Goal: Transaction & Acquisition: Purchase product/service

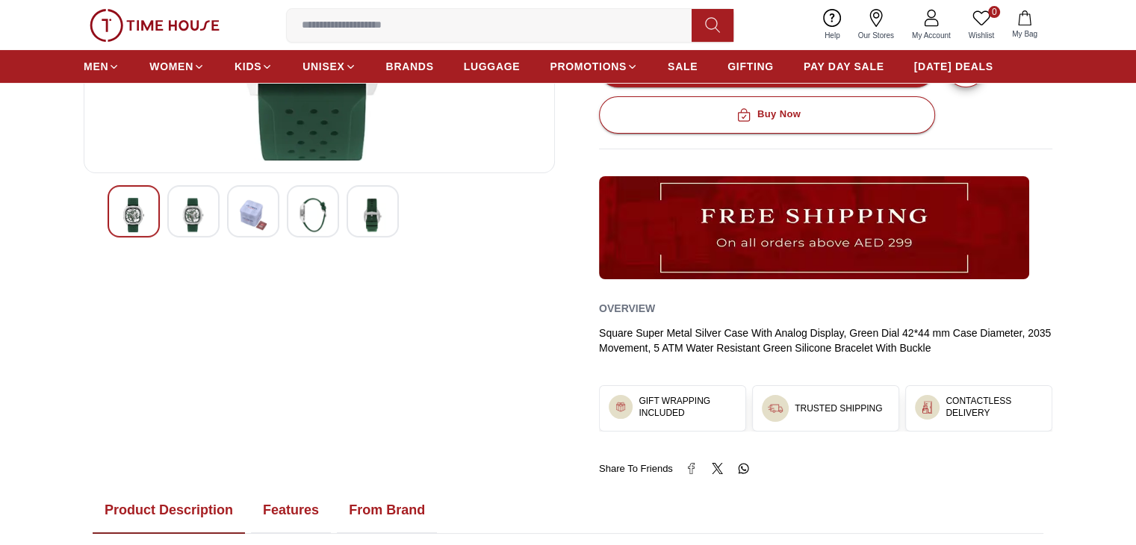
click at [184, 205] on img at bounding box center [193, 215] width 27 height 34
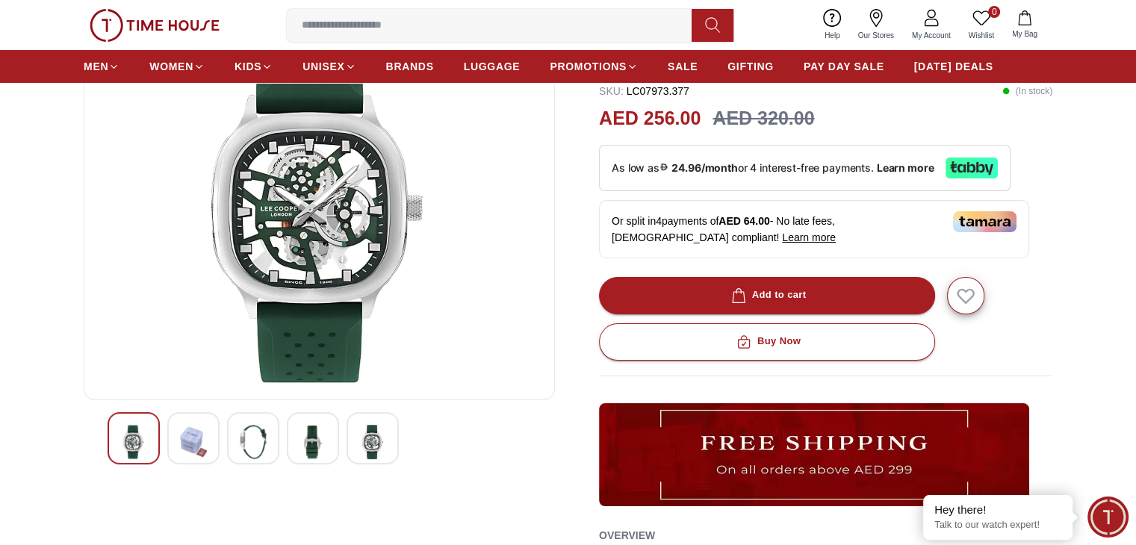
scroll to position [134, 0]
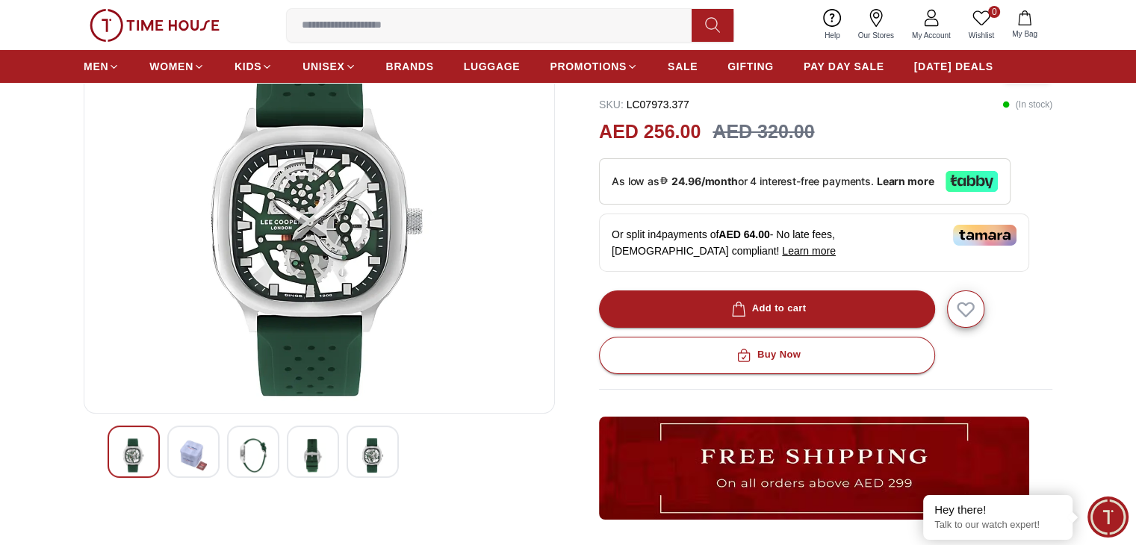
click at [249, 451] on img at bounding box center [253, 455] width 27 height 34
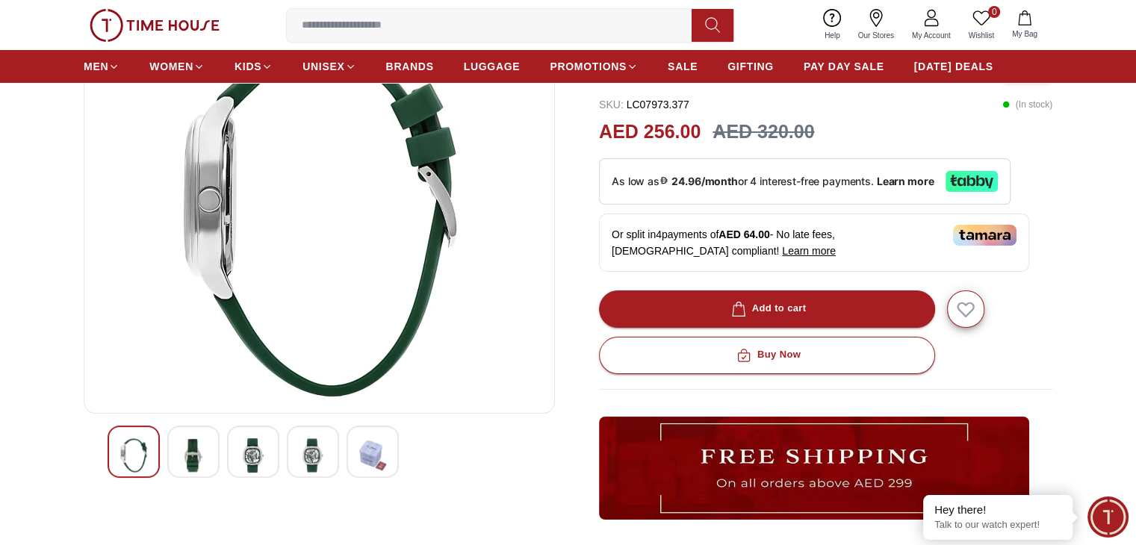
click at [314, 453] on img at bounding box center [312, 455] width 27 height 34
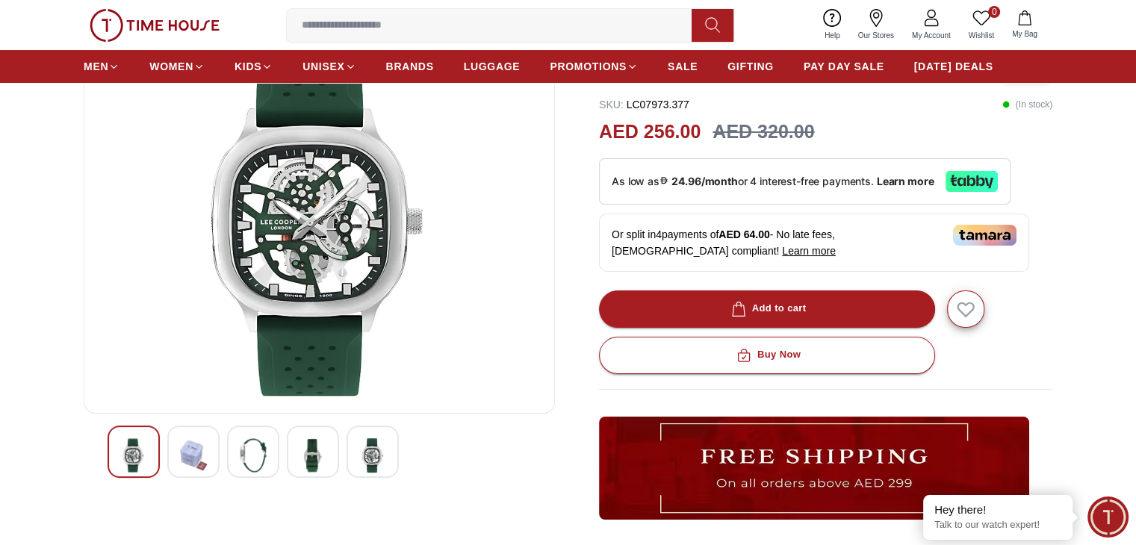
click at [381, 447] on img at bounding box center [372, 455] width 27 height 34
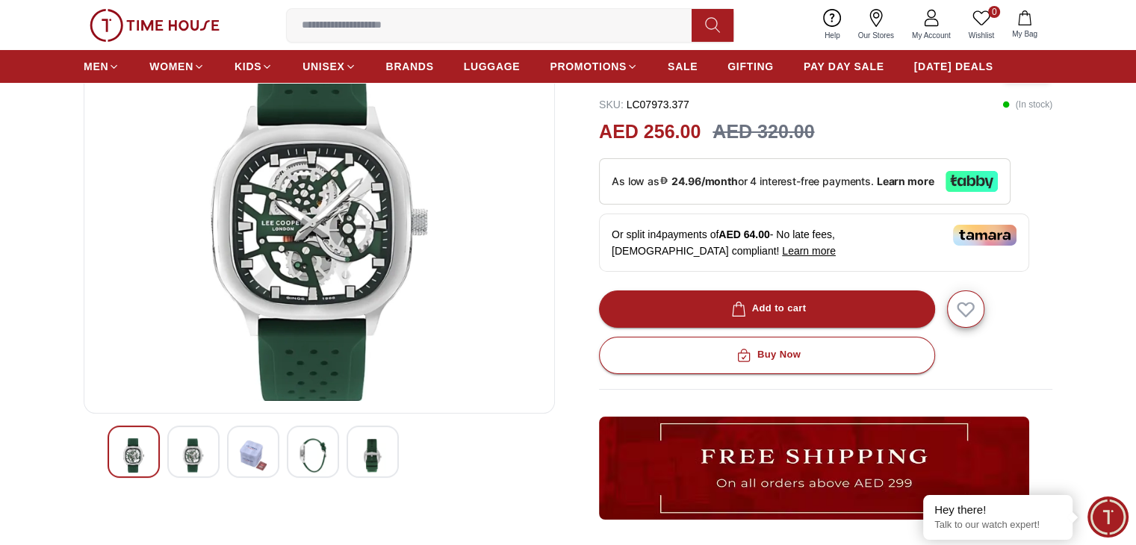
click at [249, 446] on img at bounding box center [253, 455] width 27 height 34
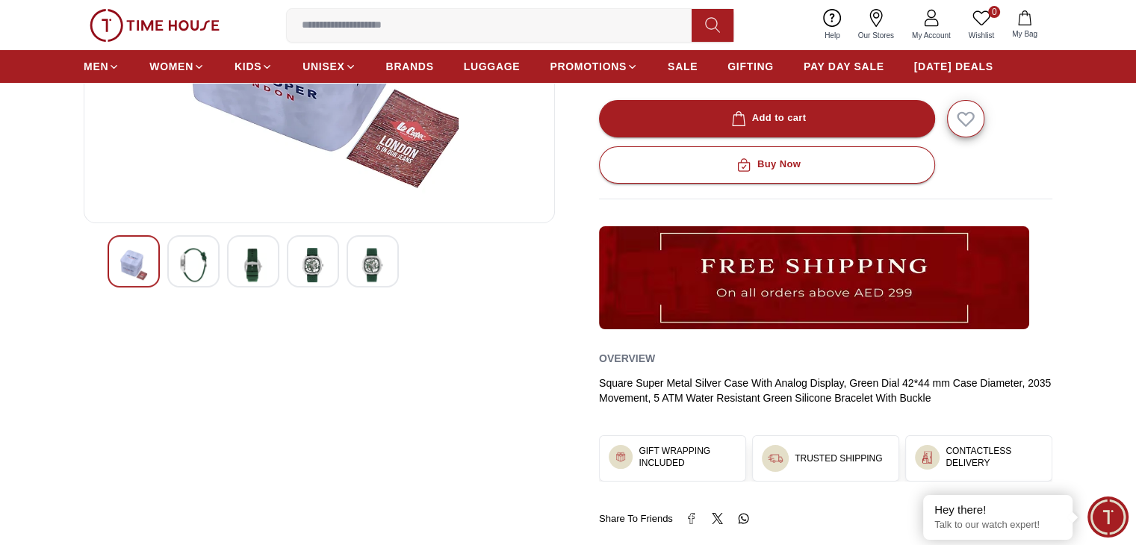
scroll to position [0, 0]
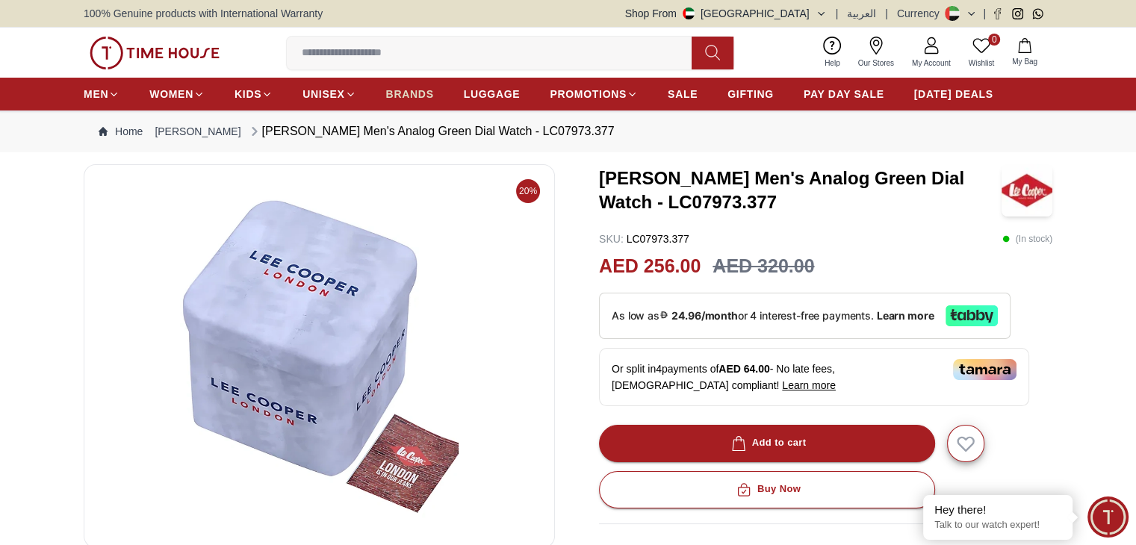
click at [414, 92] on span "BRANDS" at bounding box center [410, 94] width 48 height 15
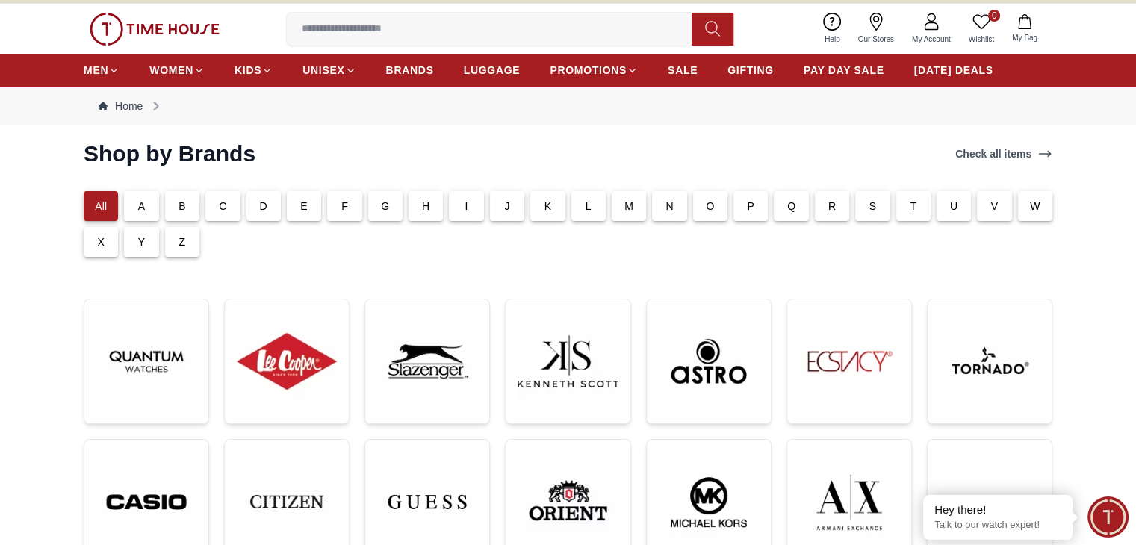
scroll to position [23, 0]
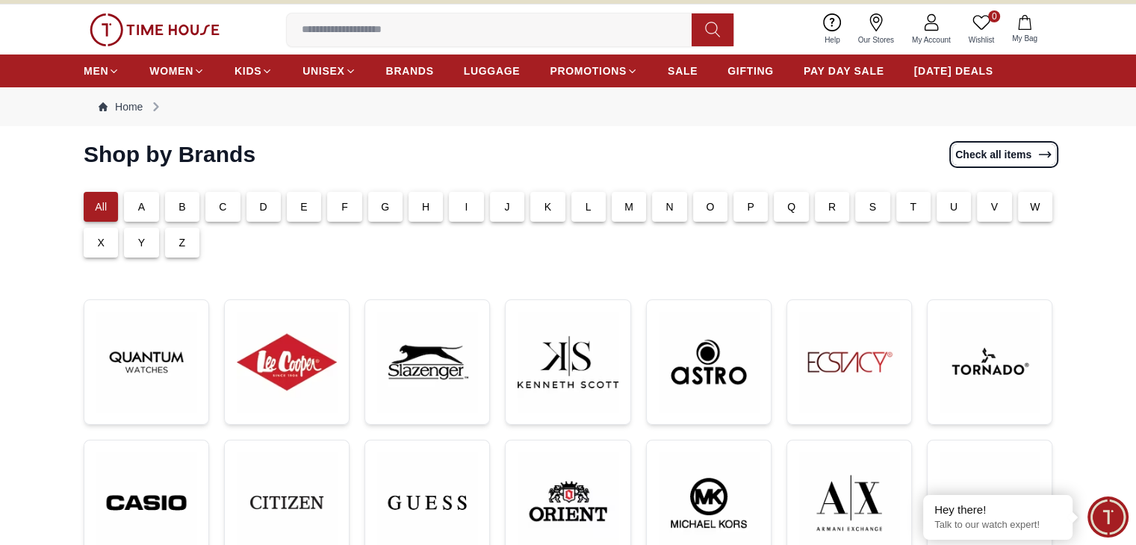
click at [1028, 148] on link "Check all items" at bounding box center [1003, 154] width 103 height 21
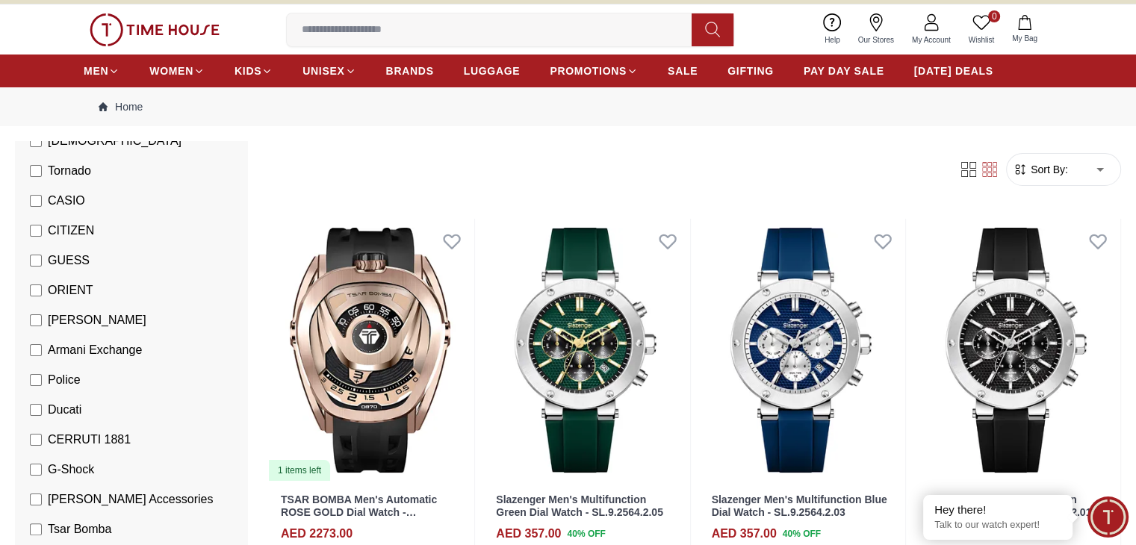
scroll to position [332, 0]
click at [90, 258] on span "GUESS" at bounding box center [69, 262] width 42 height 18
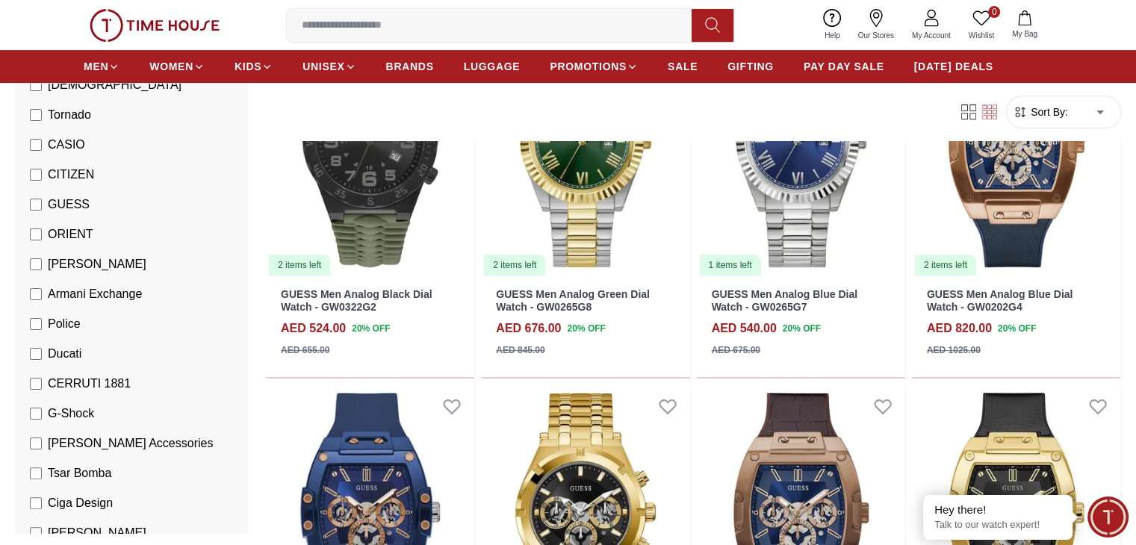
scroll to position [600, 0]
click at [90, 202] on span "GUESS" at bounding box center [69, 205] width 42 height 18
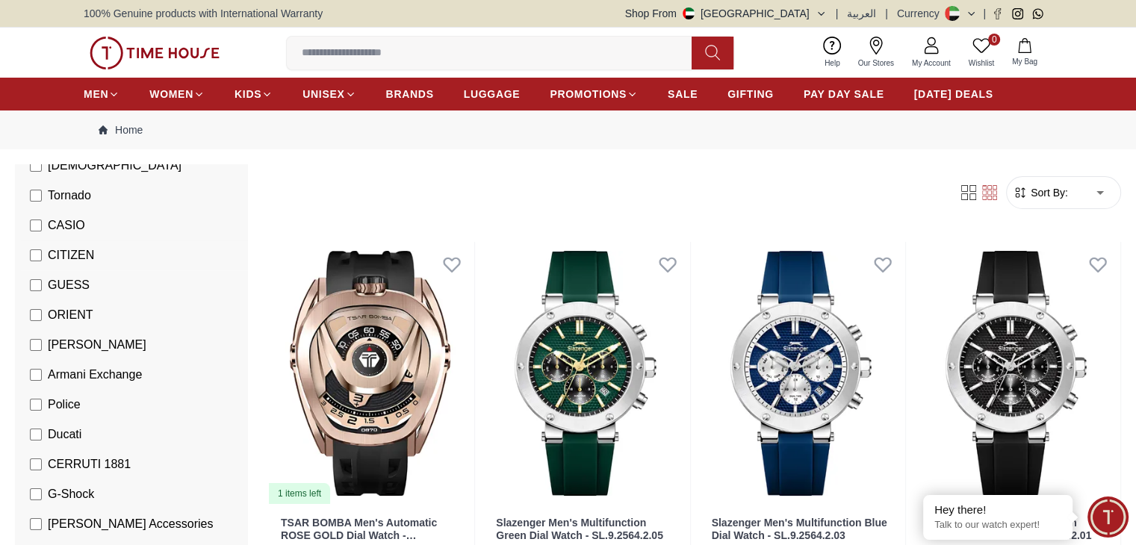
click at [133, 264] on li "CITIZEN" at bounding box center [134, 255] width 227 height 30
click at [94, 249] on span "CITIZEN" at bounding box center [71, 255] width 46 height 18
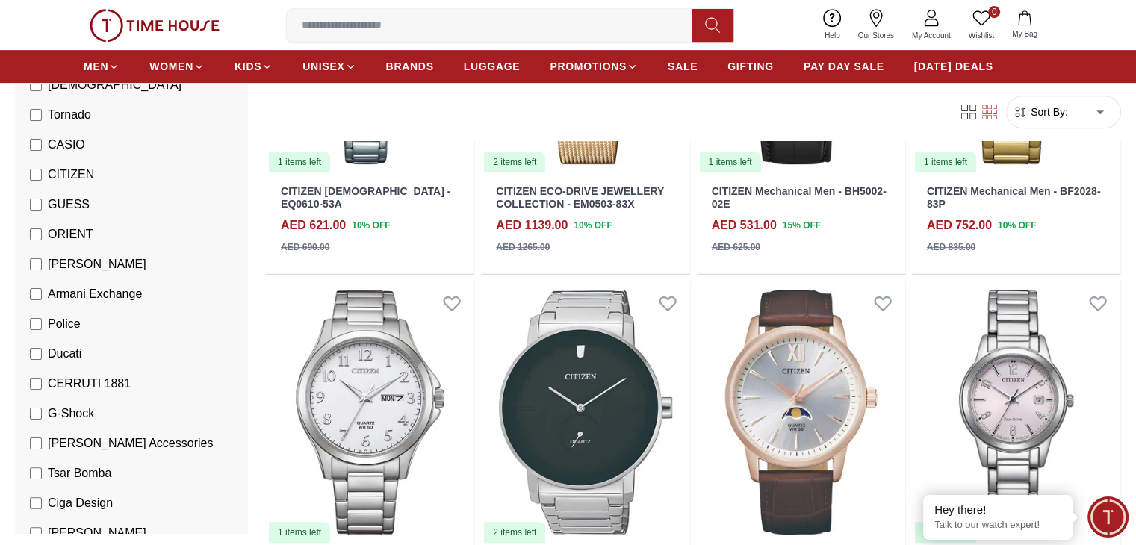
scroll to position [702, 0]
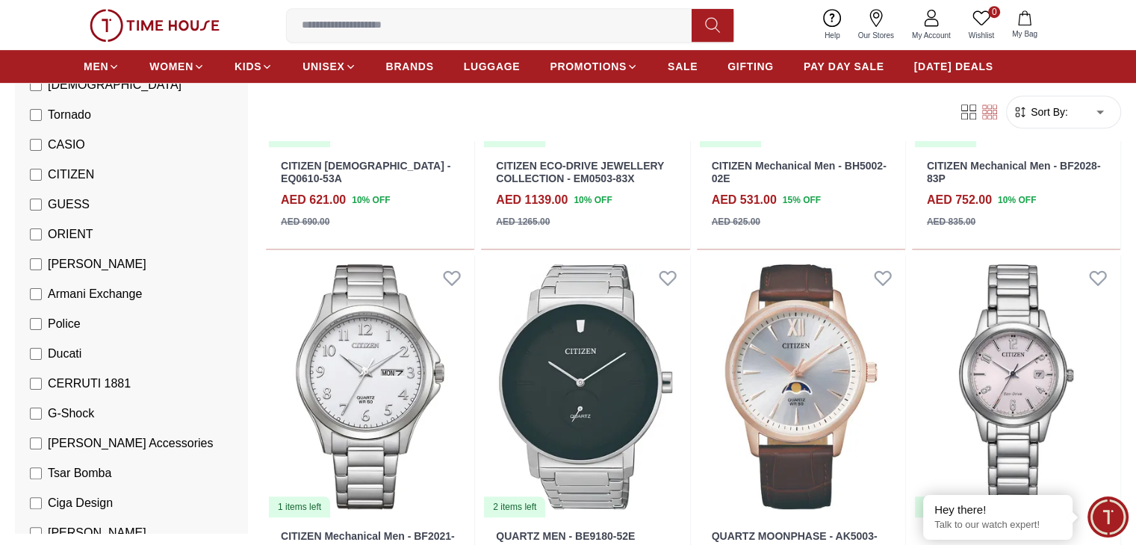
scroll to position [726, 0]
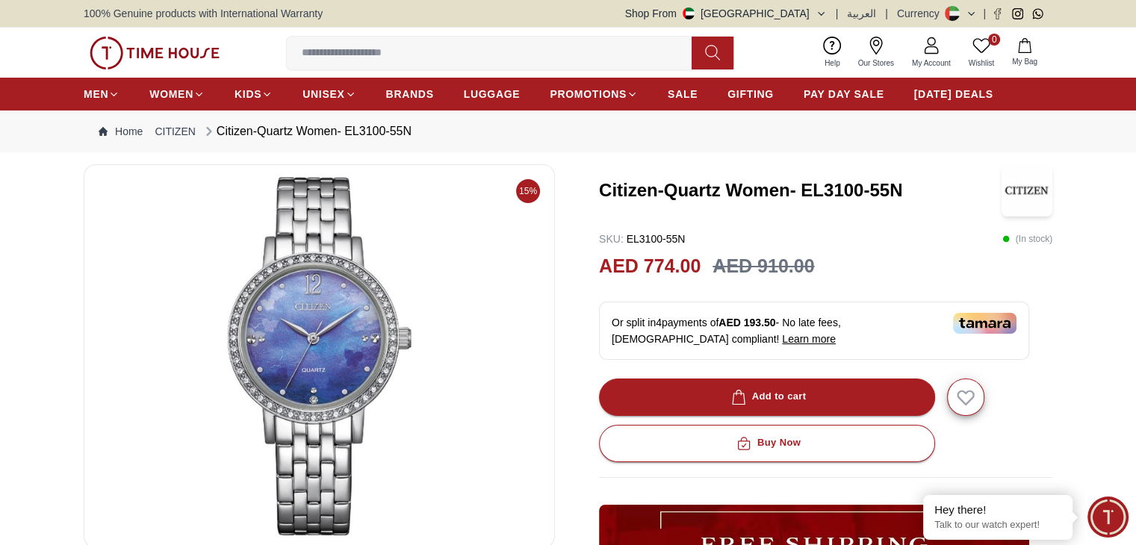
scroll to position [84, 0]
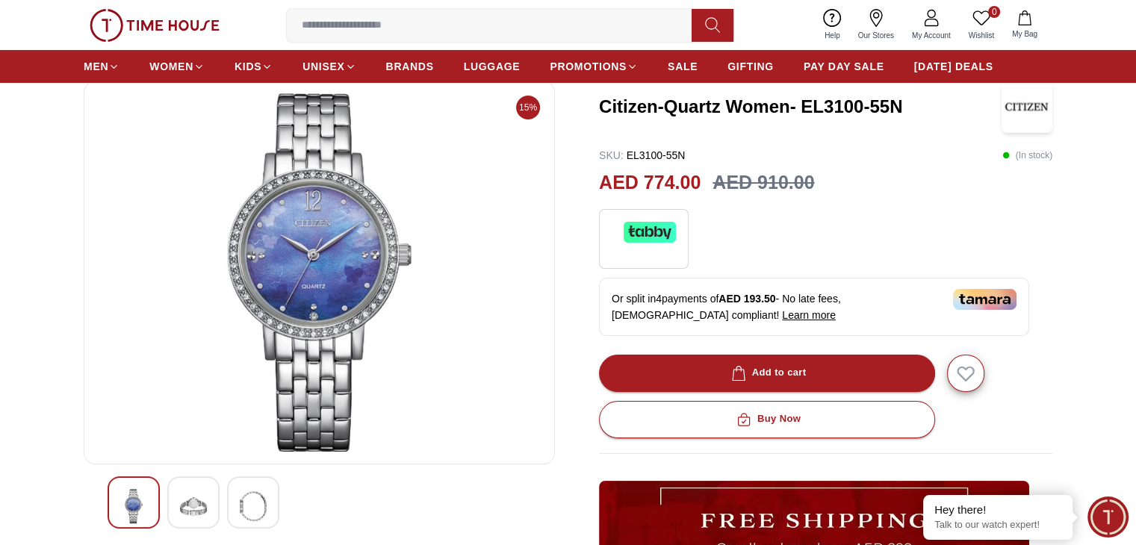
click at [182, 494] on img at bounding box center [193, 506] width 27 height 34
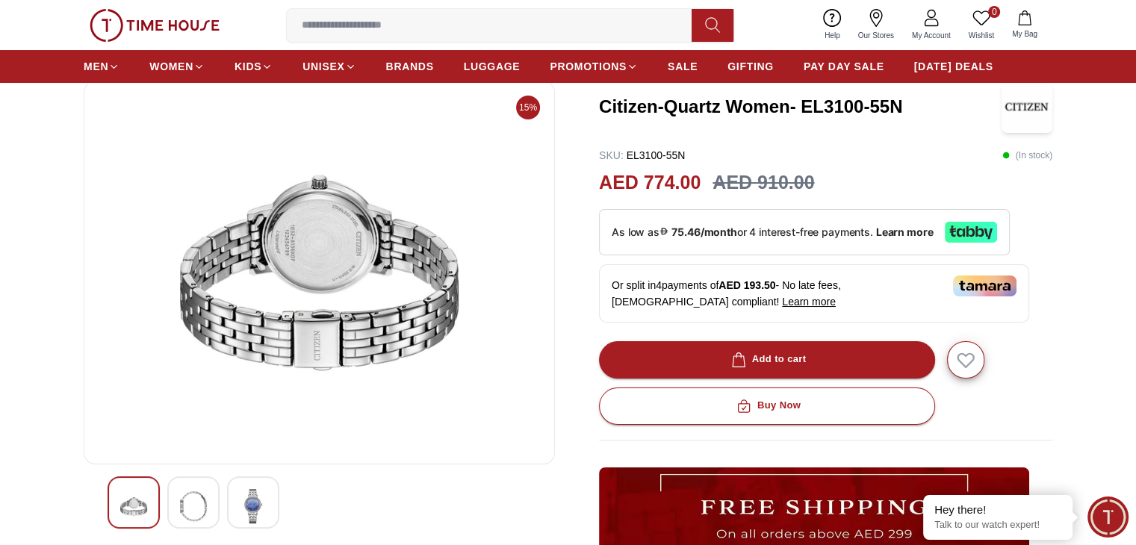
click at [263, 503] on img at bounding box center [253, 506] width 27 height 34
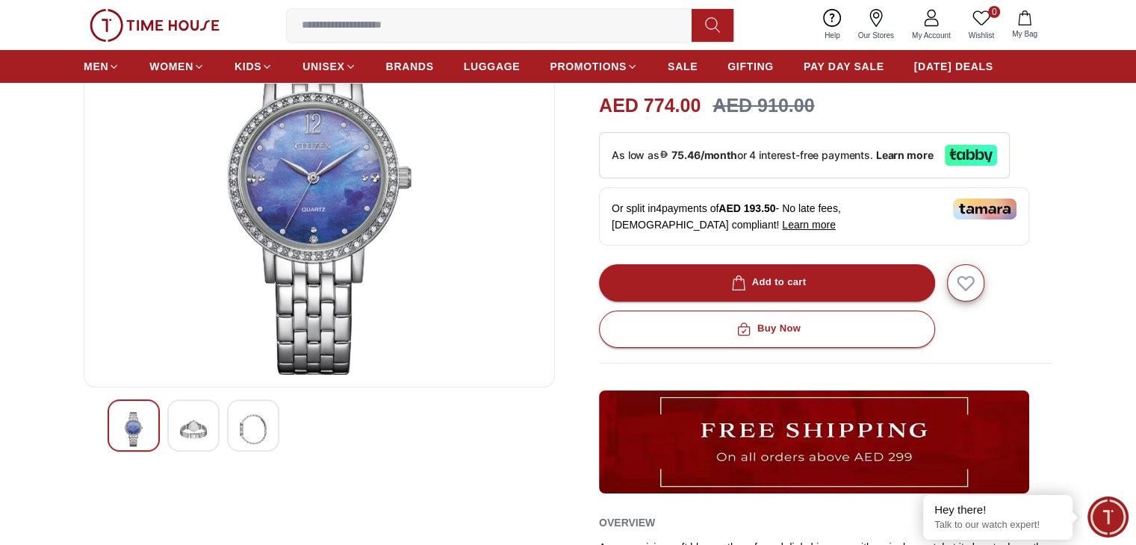
scroll to position [0, 0]
